Goal: Check status

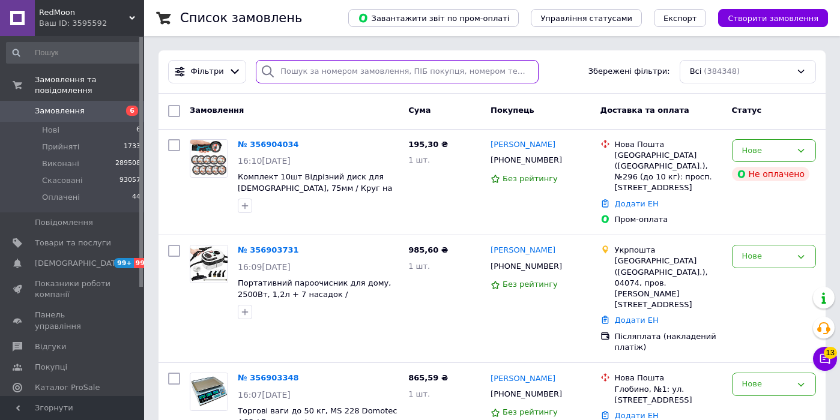
click at [334, 72] on input "search" at bounding box center [397, 71] width 283 height 23
paste input "380972438906"
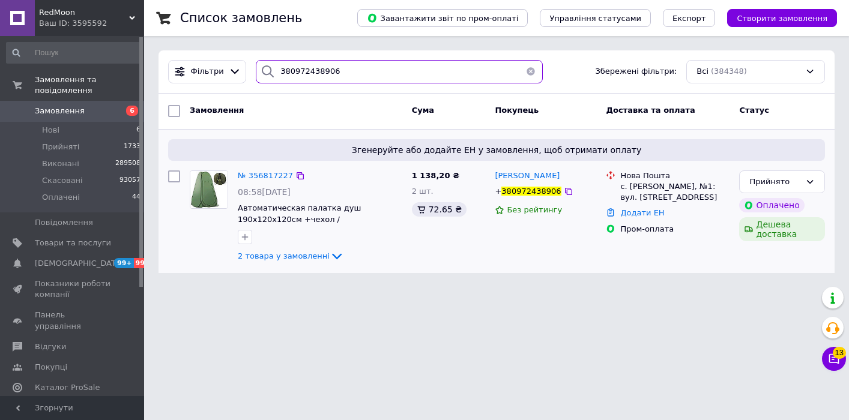
type input "380972438906"
click at [263, 169] on div "№ 356817227" at bounding box center [265, 176] width 58 height 14
click at [263, 175] on span "№ 356817227" at bounding box center [265, 175] width 55 height 9
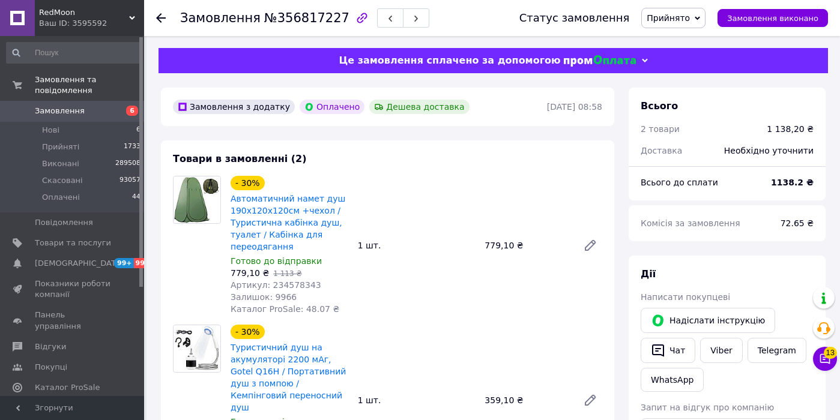
click at [89, 10] on span "RedMoon" at bounding box center [84, 12] width 90 height 11
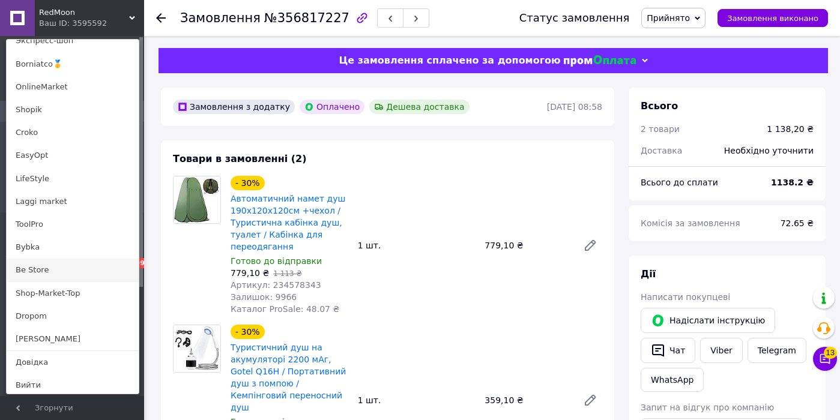
scroll to position [679, 0]
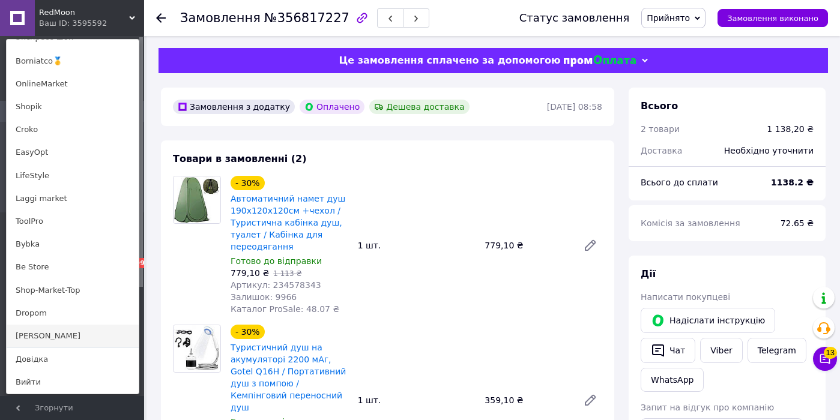
click at [46, 336] on link "[PERSON_NAME]" at bounding box center [73, 336] width 132 height 23
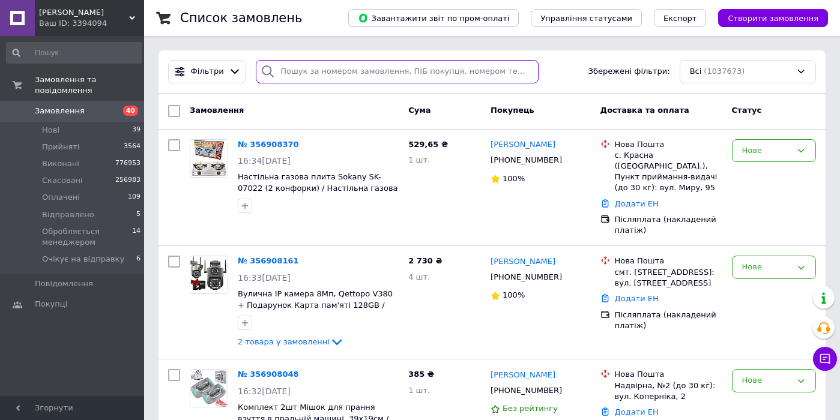
click at [297, 79] on input "search" at bounding box center [397, 71] width 283 height 23
paste input "380502028032"
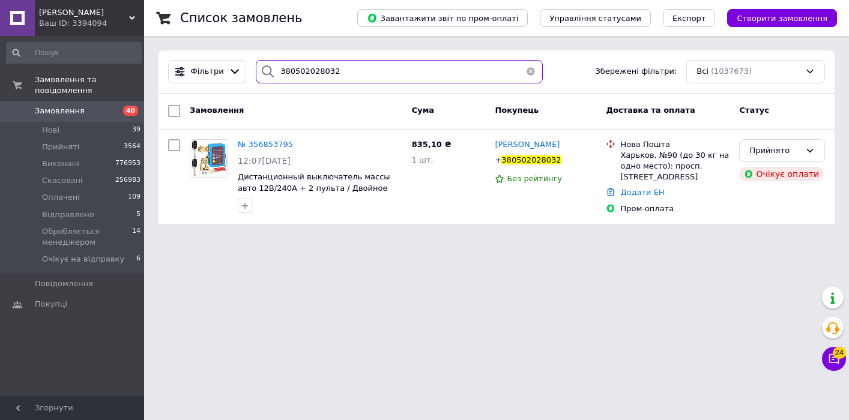
type input "380502028032"
